Goal: Check status: Check status

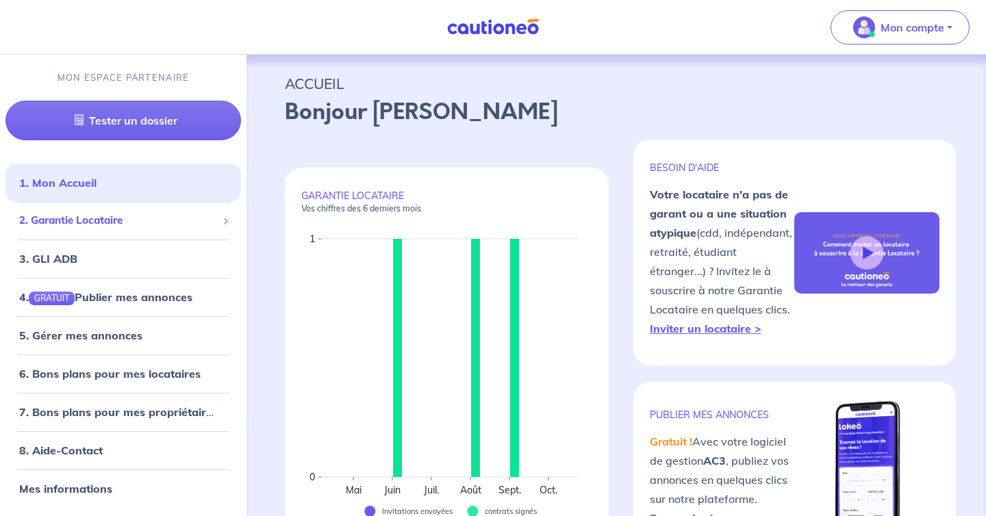
click at [141, 232] on div "2. Garantie Locataire" at bounding box center [123, 220] width 236 height 27
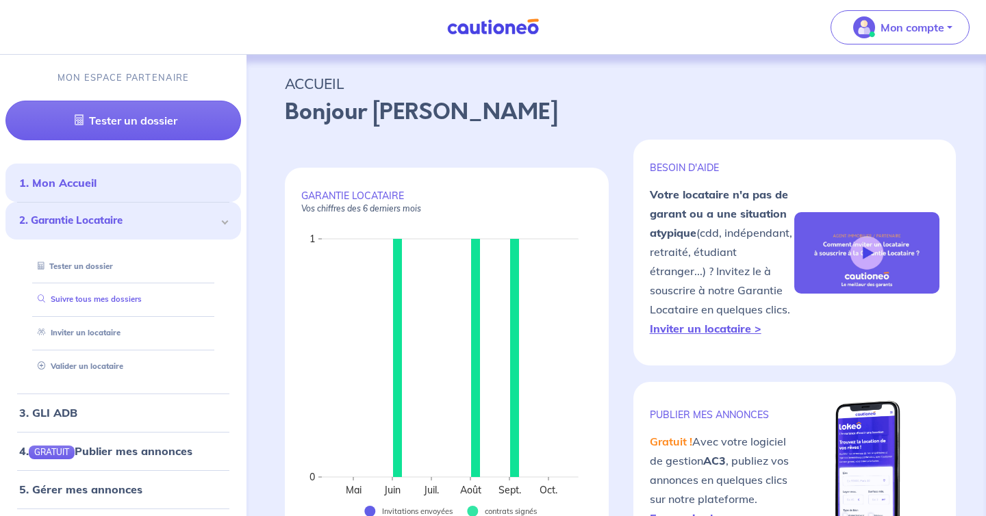
click at [142, 295] on link "Suivre tous mes dossiers" at bounding box center [87, 299] width 110 height 10
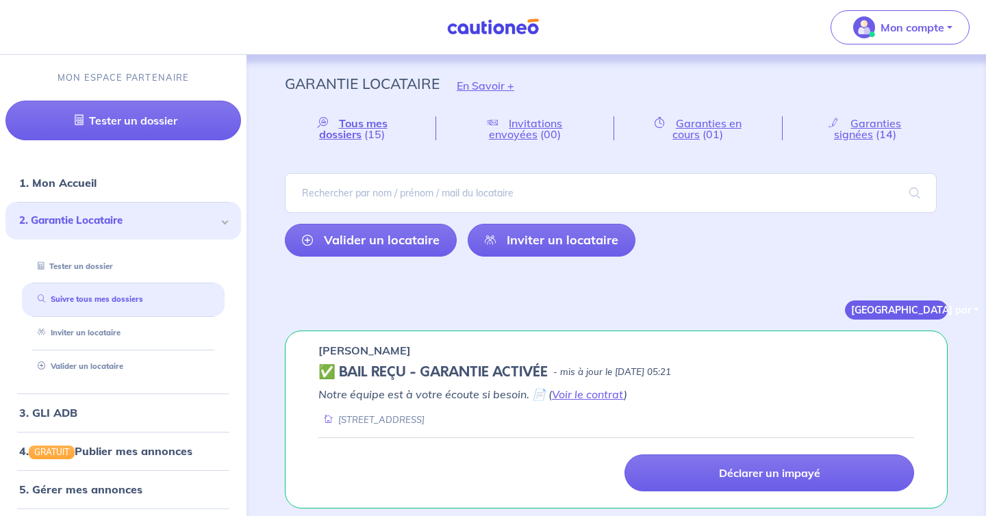
click at [936, 313] on button "[GEOGRAPHIC_DATA] par" at bounding box center [896, 310] width 103 height 19
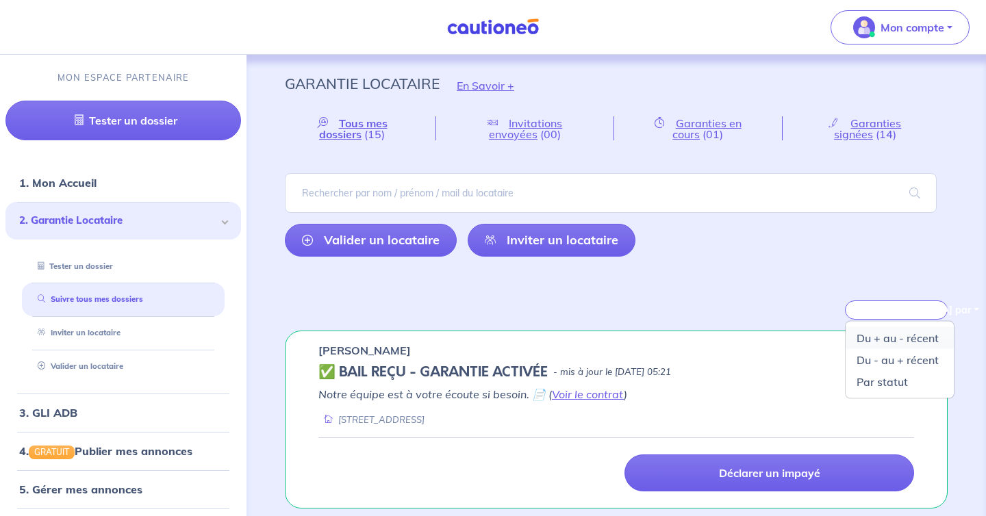
click at [924, 338] on link "Du + au - récent" at bounding box center [900, 338] width 108 height 22
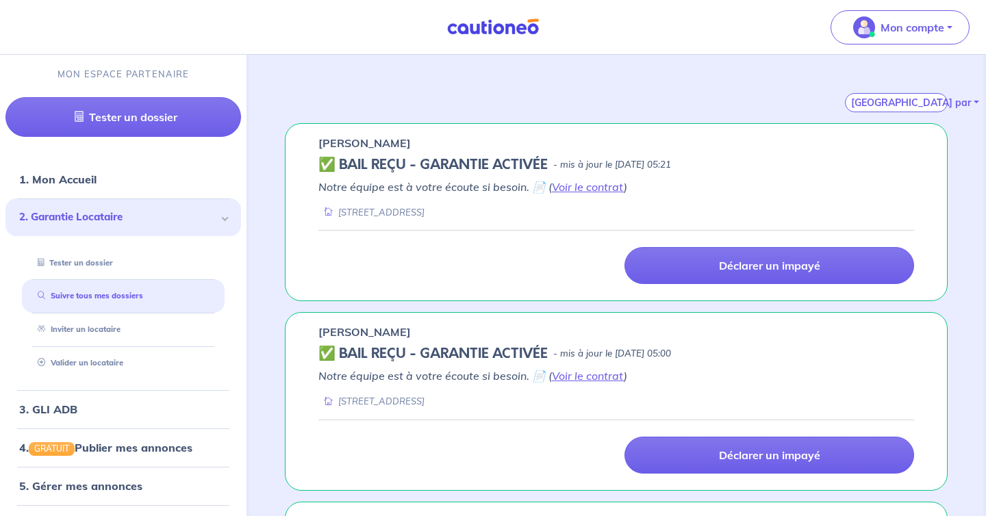
scroll to position [213, 0]
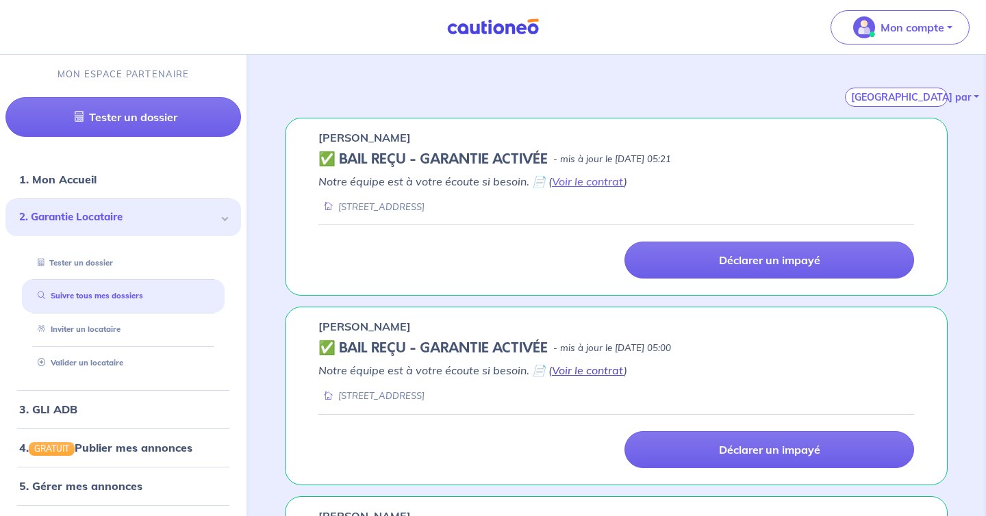
click at [579, 374] on link "Voir le contrat" at bounding box center [588, 371] width 72 height 14
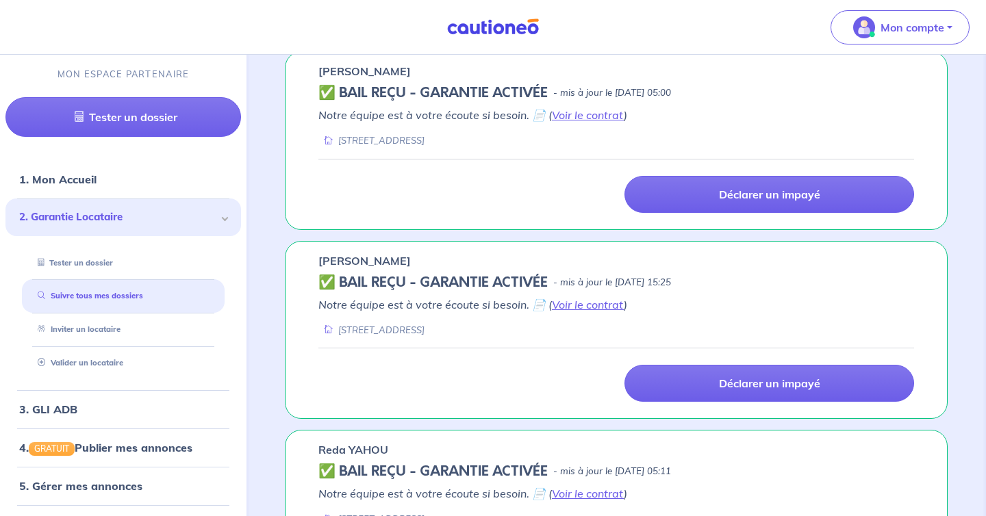
scroll to position [477, 0]
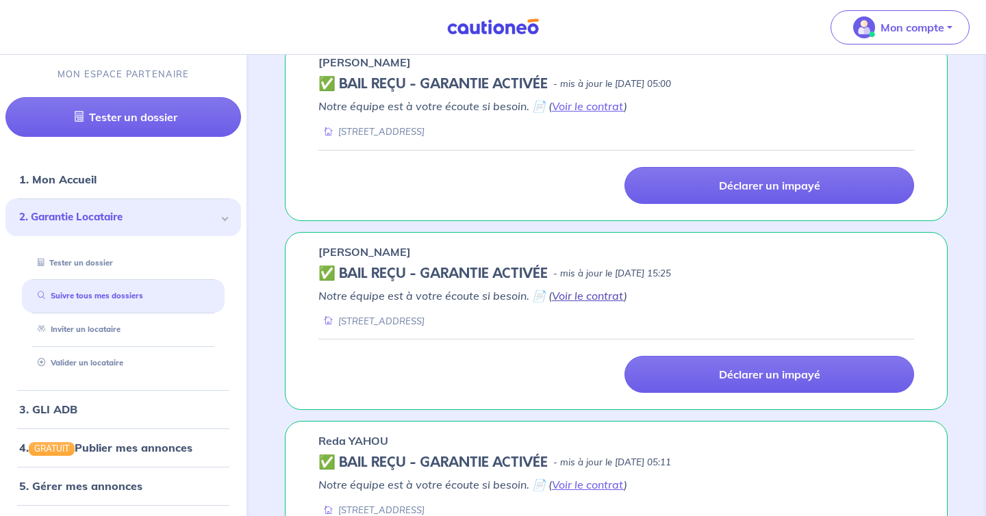
click at [585, 296] on link "Voir le contrat" at bounding box center [588, 296] width 72 height 14
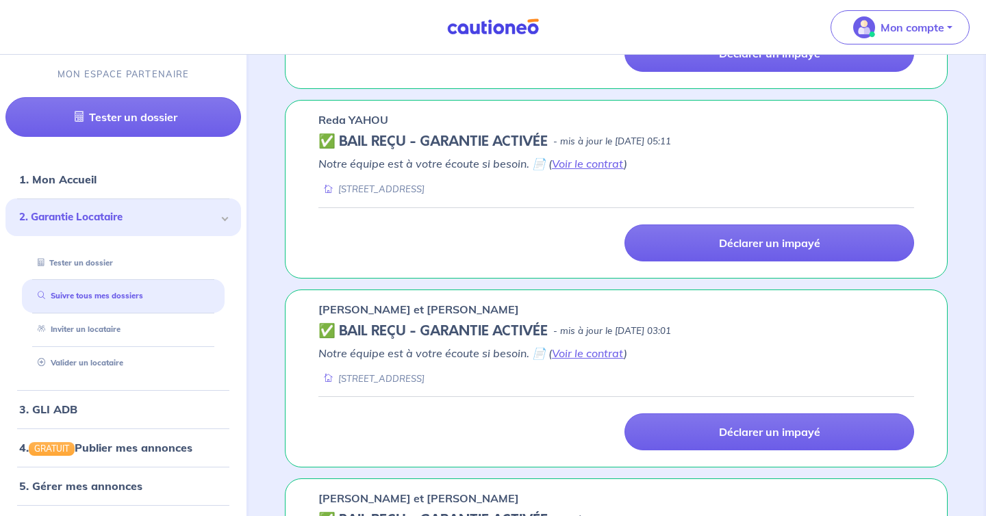
scroll to position [813, 0]
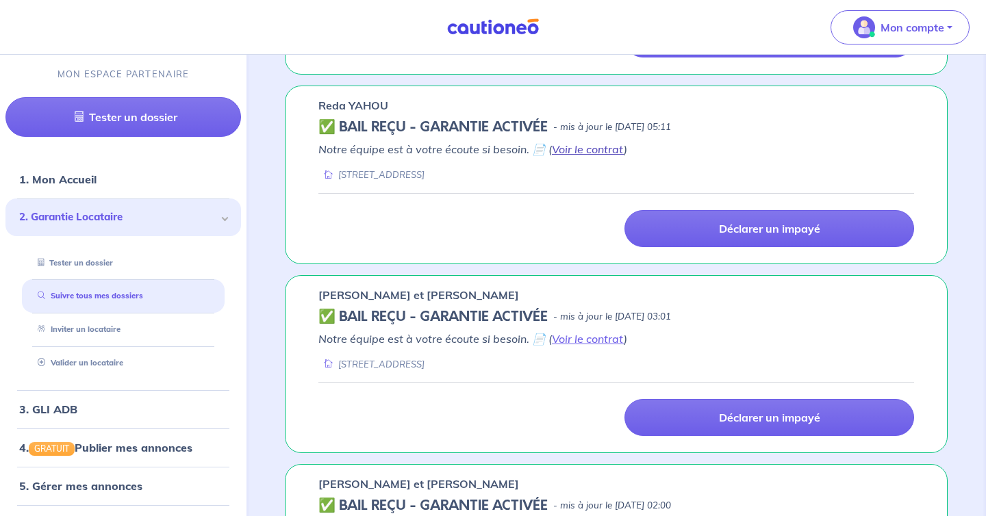
click at [557, 149] on link "Voir le contrat" at bounding box center [588, 149] width 72 height 14
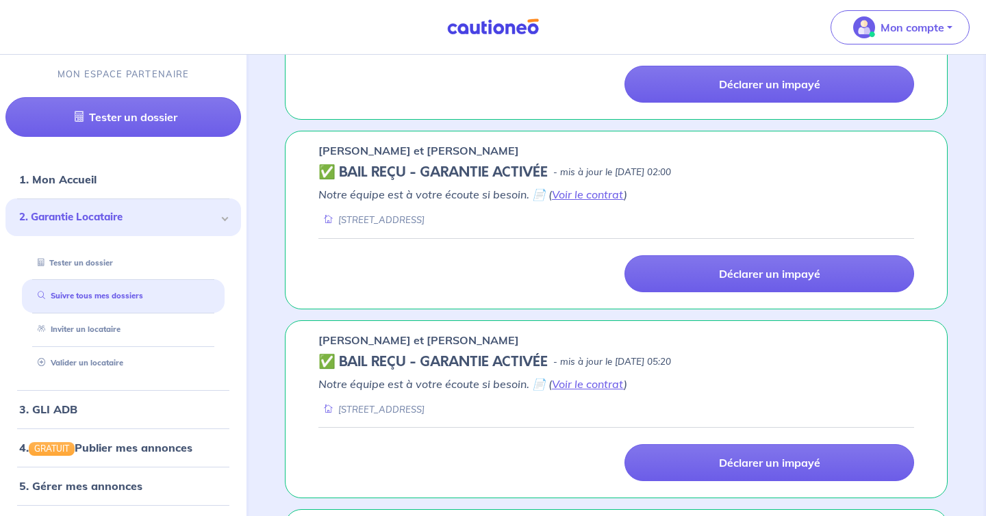
scroll to position [1147, 0]
click at [598, 199] on link "Voir le contrat" at bounding box center [588, 194] width 72 height 14
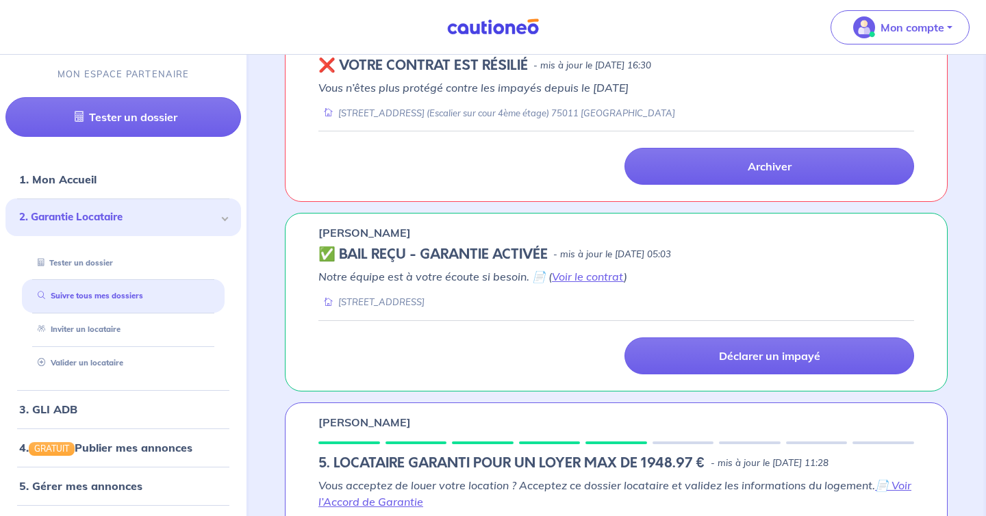
scroll to position [2664, 0]
